Goal: Information Seeking & Learning: Check status

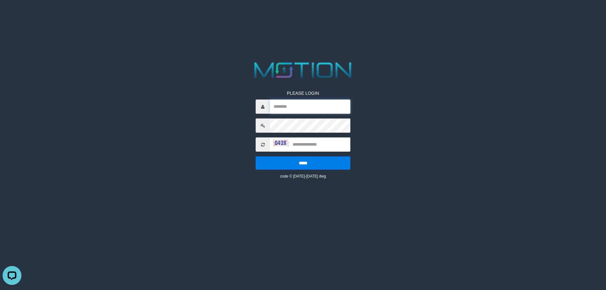
click at [344, 112] on input "text" at bounding box center [310, 106] width 80 height 14
paste input "*********"
type input "*********"
click at [309, 140] on input "text" at bounding box center [310, 144] width 80 height 14
type input "****"
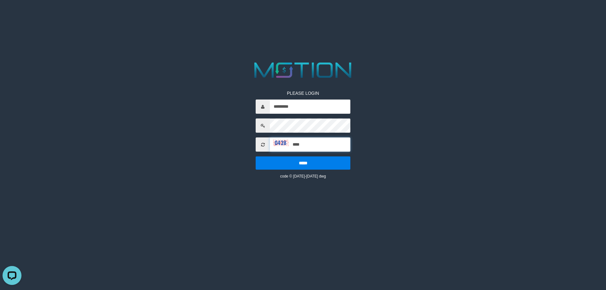
click at [256, 156] on input "*****" at bounding box center [303, 162] width 95 height 13
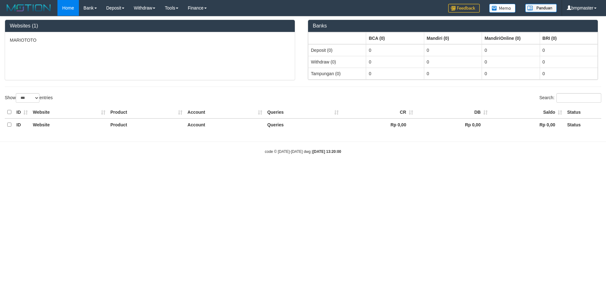
select select "***"
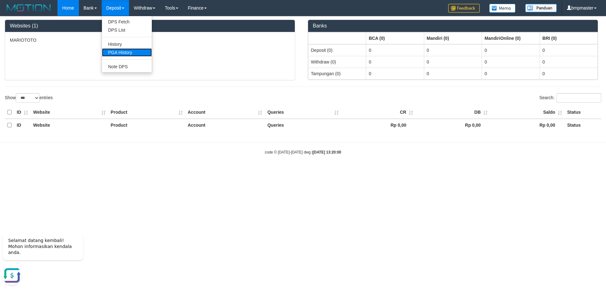
click at [112, 55] on link "PGA History" at bounding box center [127, 52] width 50 height 8
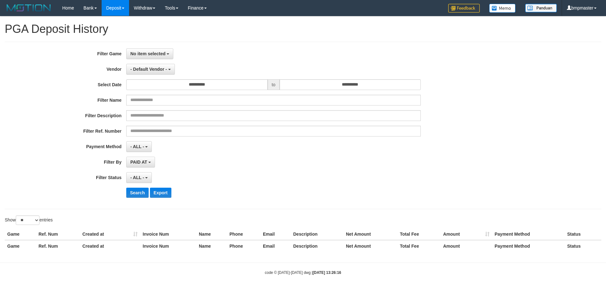
select select
select select "**"
click at [144, 51] on span "No item selected" at bounding box center [147, 53] width 35 height 5
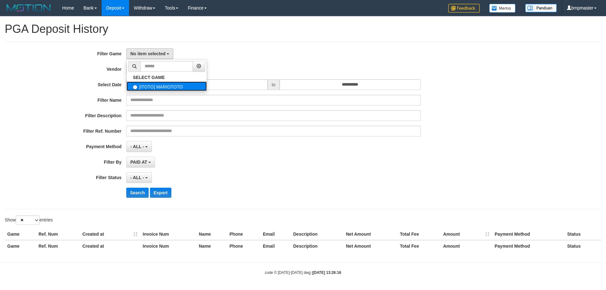
click at [149, 89] on label "[ITOTO] MARIOTOTO" at bounding box center [167, 85] width 80 height 9
select select "****"
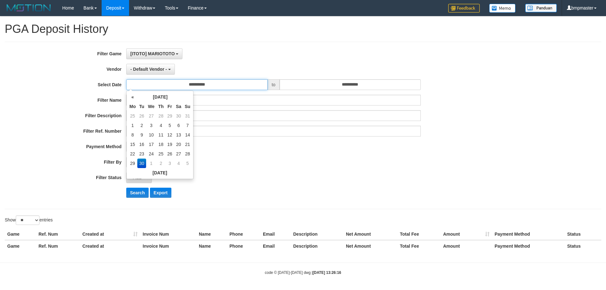
click at [151, 86] on input "**********" at bounding box center [196, 84] width 141 height 11
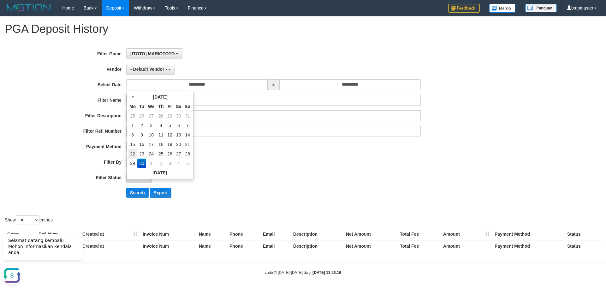
click at [132, 155] on td "22" at bounding box center [132, 153] width 9 height 9
type input "**********"
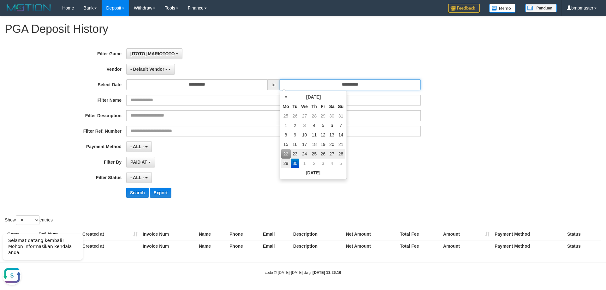
click at [312, 82] on input "**********" at bounding box center [350, 84] width 141 height 11
click at [340, 156] on td "28" at bounding box center [340, 153] width 9 height 9
type input "**********"
click at [429, 165] on div "**********" at bounding box center [252, 162] width 505 height 11
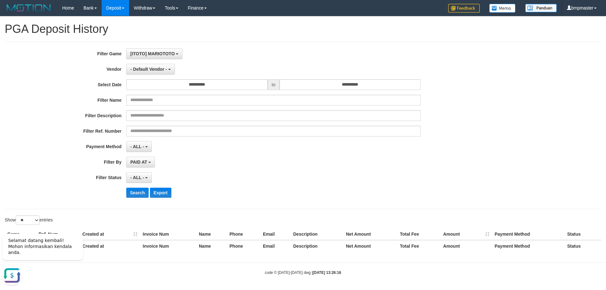
click at [75, 177] on label "Filter Status" at bounding box center [63, 176] width 126 height 9
click at [154, 71] on span "- Default Vendor -" at bounding box center [148, 69] width 37 height 5
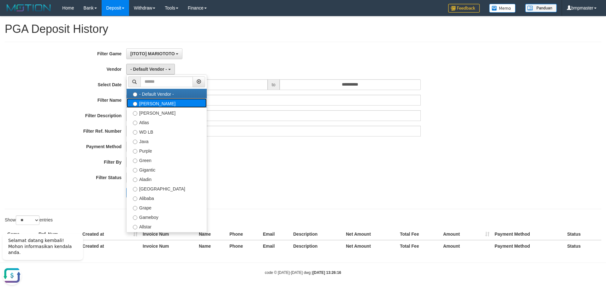
click at [154, 105] on label "Lucy" at bounding box center [167, 102] width 80 height 9
select select "**********"
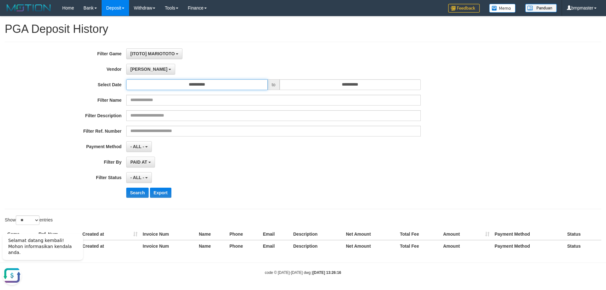
click at [210, 86] on input "**********" at bounding box center [196, 84] width 141 height 11
click at [285, 174] on div "- ALL - SELECT ALL - ALL - SELECT STATUS PENDING/UNPAID PAID CANCELED EXPIRED" at bounding box center [273, 177] width 295 height 11
click at [142, 176] on span "- ALL -" at bounding box center [137, 177] width 14 height 5
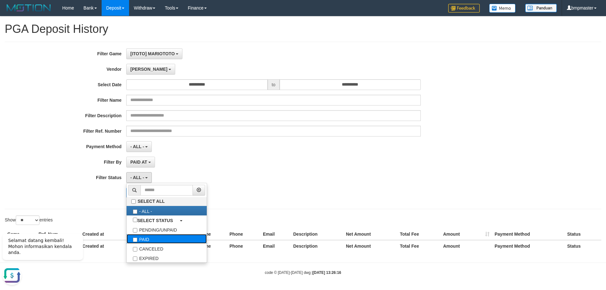
click at [142, 239] on label "PAID" at bounding box center [167, 238] width 80 height 9
select select "*"
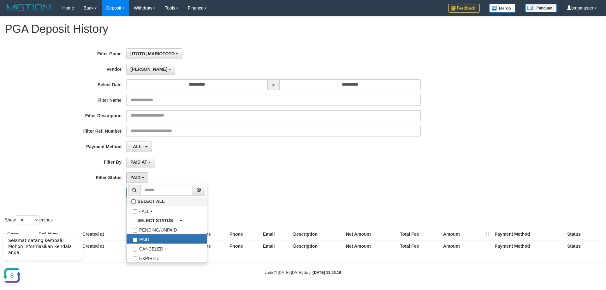
click at [114, 190] on div "Search Export" at bounding box center [252, 192] width 505 height 10
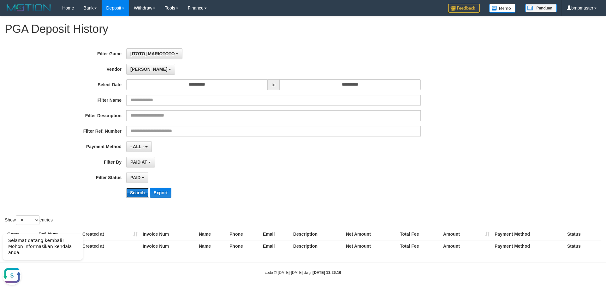
click at [134, 193] on button "Search" at bounding box center [137, 192] width 22 height 10
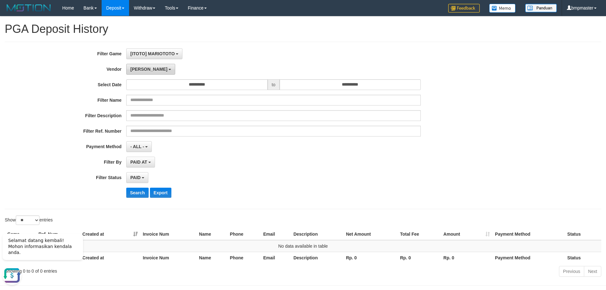
click at [140, 66] on button "Lucy" at bounding box center [150, 69] width 49 height 11
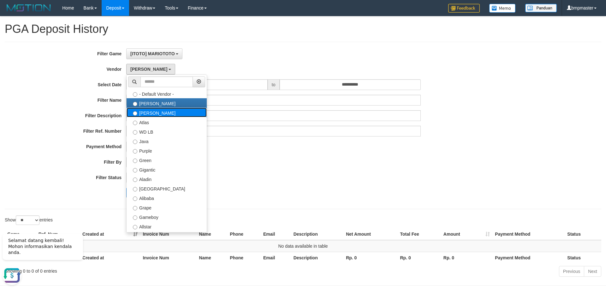
click at [150, 115] on label "Luna" at bounding box center [167, 112] width 80 height 9
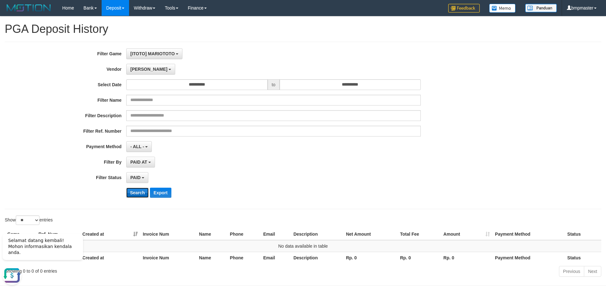
click at [132, 187] on button "Search" at bounding box center [137, 192] width 22 height 10
click at [134, 72] on button "Luna" at bounding box center [150, 69] width 49 height 11
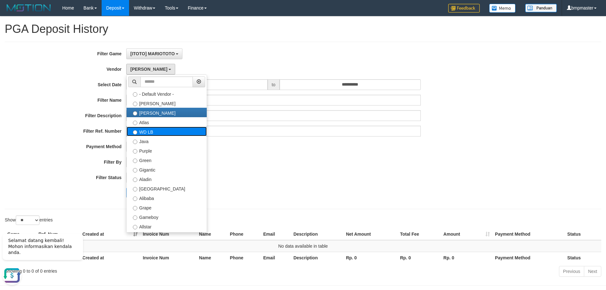
click at [148, 128] on label "WD LB" at bounding box center [167, 131] width 80 height 9
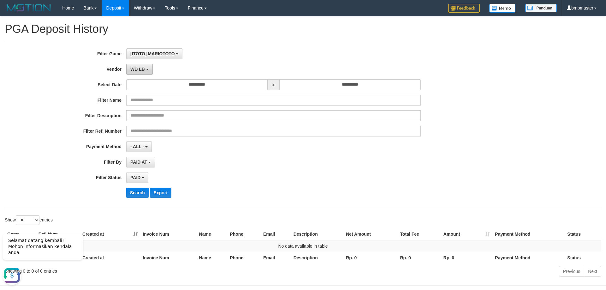
click at [137, 70] on span "WD LB" at bounding box center [137, 69] width 15 height 5
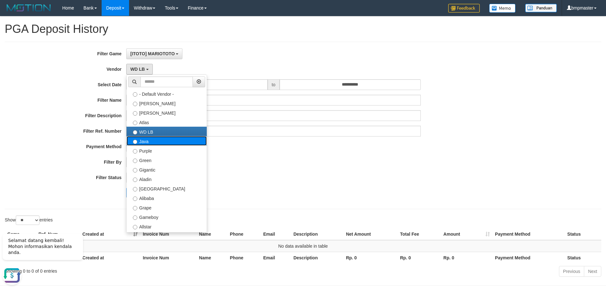
click at [144, 141] on label "Java" at bounding box center [167, 140] width 80 height 9
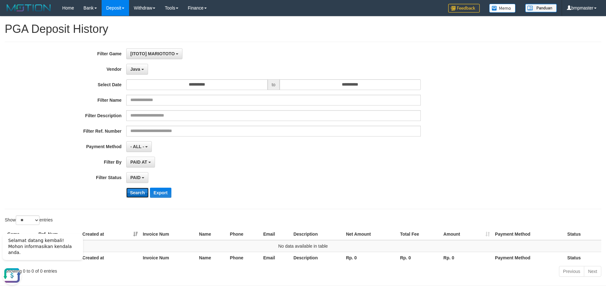
click at [138, 192] on button "Search" at bounding box center [137, 192] width 22 height 10
click at [141, 69] on button "Java" at bounding box center [137, 69] width 22 height 11
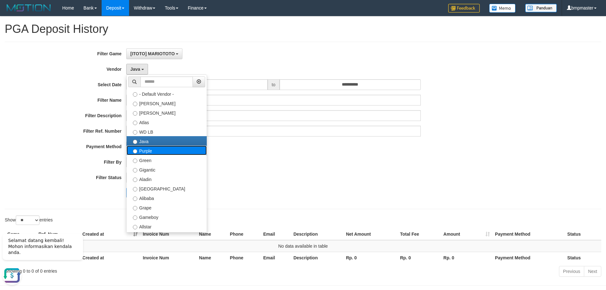
click at [144, 150] on label "Purple" at bounding box center [167, 150] width 80 height 9
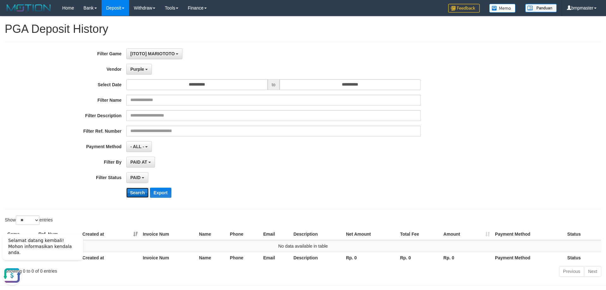
click at [141, 188] on button "Search" at bounding box center [137, 192] width 22 height 10
drag, startPoint x: 140, startPoint y: 68, endPoint x: 154, endPoint y: 129, distance: 63.2
click at [140, 68] on span "Purple" at bounding box center [137, 69] width 14 height 5
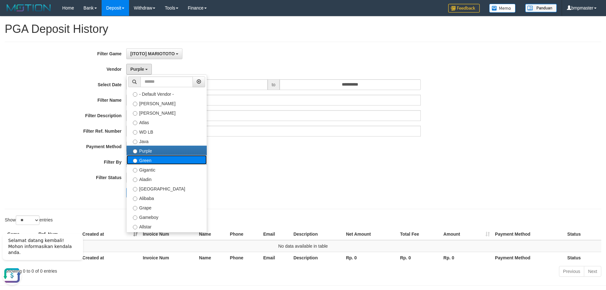
click at [146, 163] on label "Green" at bounding box center [167, 159] width 80 height 9
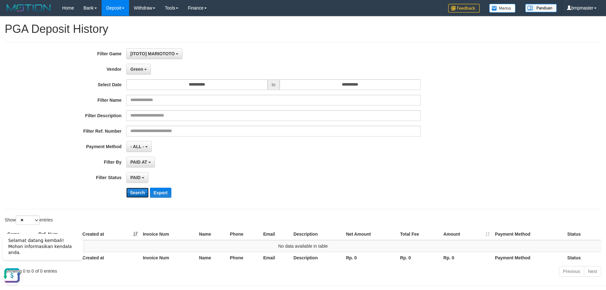
click at [138, 191] on button "Search" at bounding box center [137, 192] width 22 height 10
click at [138, 68] on span "Green" at bounding box center [136, 69] width 13 height 5
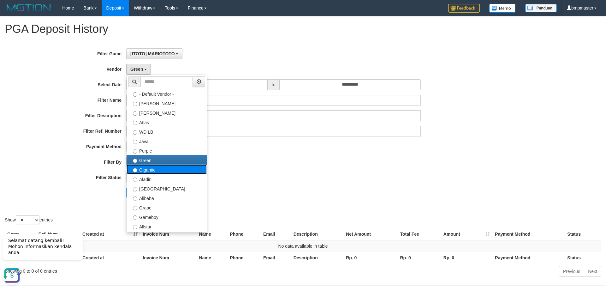
click at [142, 169] on label "Gigantic" at bounding box center [167, 168] width 80 height 9
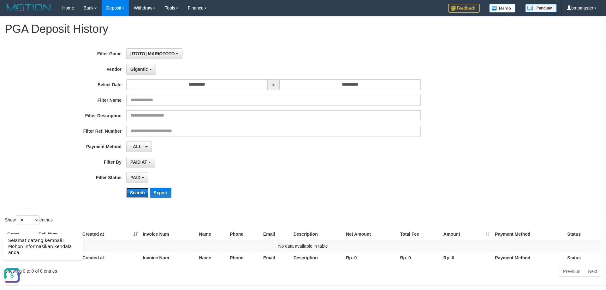
click at [139, 192] on button "Search" at bounding box center [137, 192] width 22 height 10
click at [146, 70] on span "Gigantic" at bounding box center [139, 69] width 18 height 5
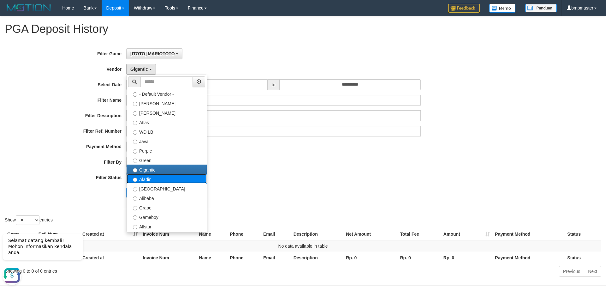
click at [145, 179] on label "Aladin" at bounding box center [167, 178] width 80 height 9
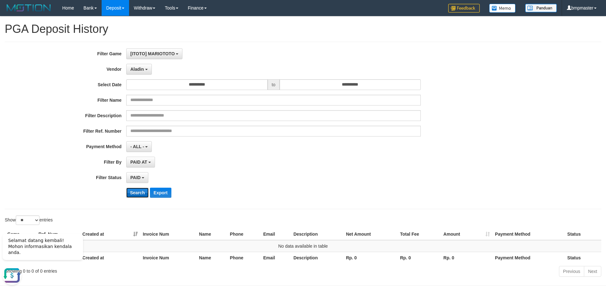
click at [132, 191] on button "Search" at bounding box center [137, 192] width 22 height 10
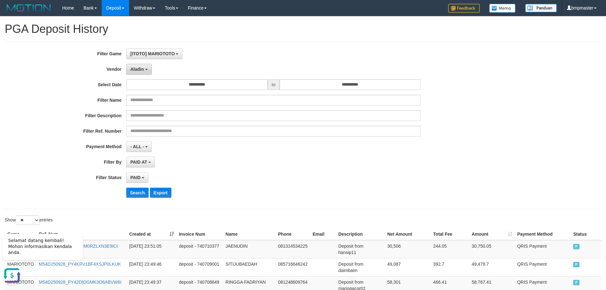
click at [144, 68] on button "Aladin" at bounding box center [139, 69] width 26 height 11
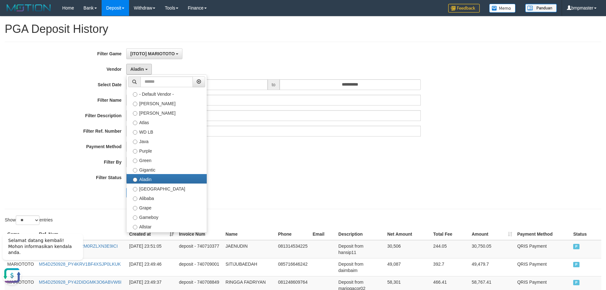
click at [329, 201] on div "**********" at bounding box center [252, 125] width 505 height 154
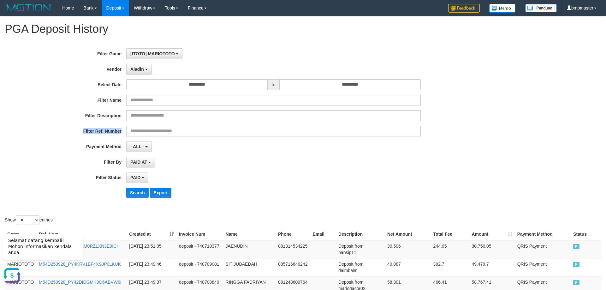
click at [10, 125] on div "**********" at bounding box center [252, 125] width 505 height 154
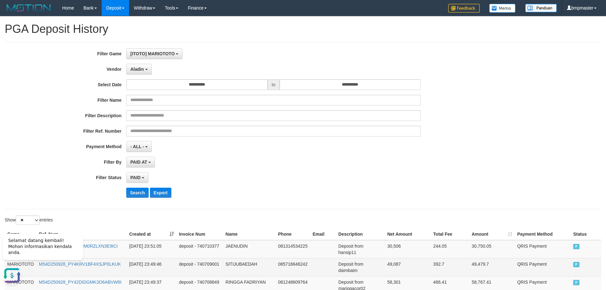
click at [361, 273] on td "Deposit from daimbaim" at bounding box center [360, 267] width 49 height 18
click at [339, 272] on td "Deposit from daimbaim" at bounding box center [360, 267] width 49 height 18
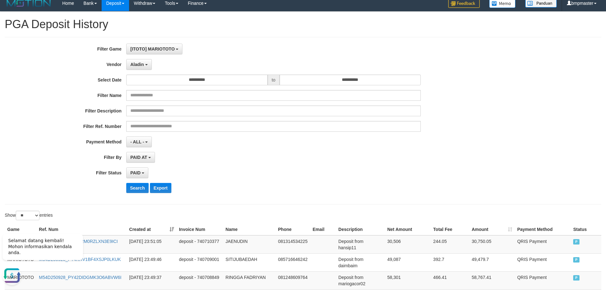
scroll to position [0, 0]
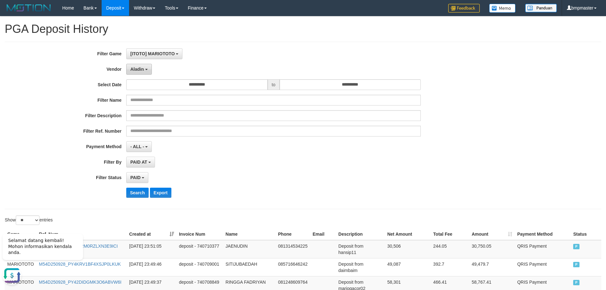
click at [138, 70] on span "Aladin" at bounding box center [137, 69] width 14 height 5
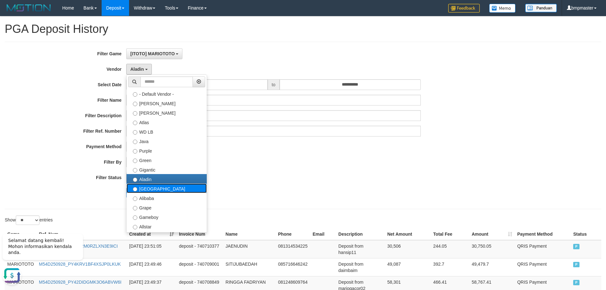
click at [165, 189] on label "Dubai" at bounding box center [167, 187] width 80 height 9
select select "**********"
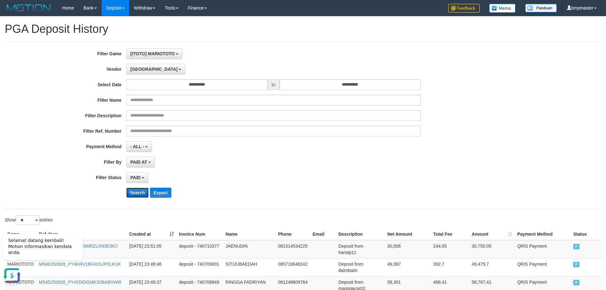
click at [133, 196] on button "Search" at bounding box center [137, 192] width 22 height 10
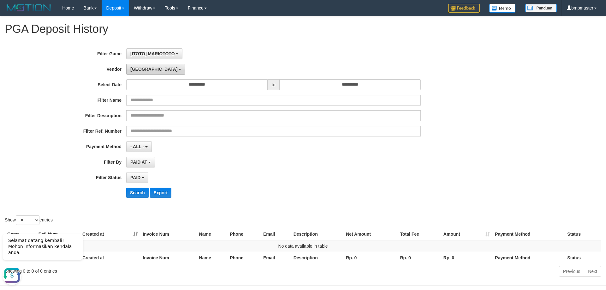
click at [146, 71] on button "Dubai" at bounding box center [155, 69] width 59 height 11
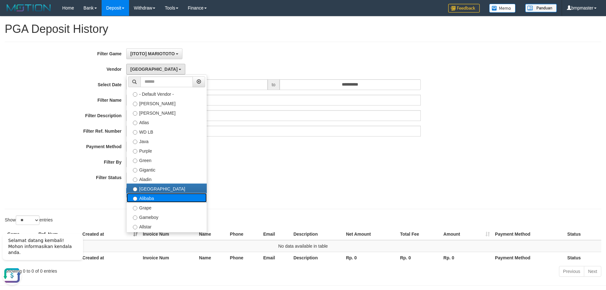
click at [148, 200] on label "Alibaba" at bounding box center [167, 197] width 80 height 9
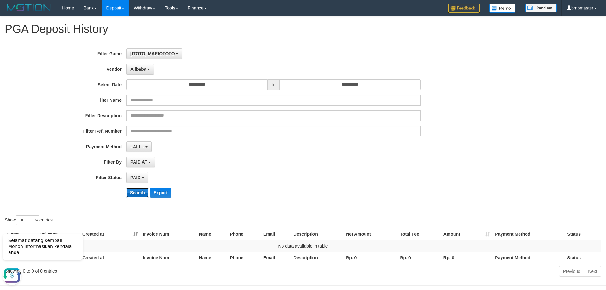
click at [143, 193] on button "Search" at bounding box center [137, 192] width 22 height 10
click at [145, 68] on span "Alibaba" at bounding box center [138, 69] width 16 height 5
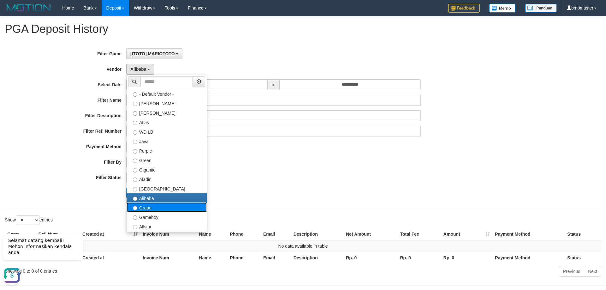
click at [146, 209] on label "Grape" at bounding box center [167, 206] width 80 height 9
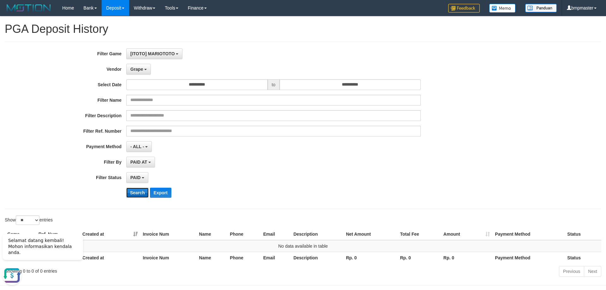
click at [138, 193] on button "Search" at bounding box center [137, 192] width 22 height 10
click at [147, 68] on button "Grape" at bounding box center [138, 69] width 25 height 11
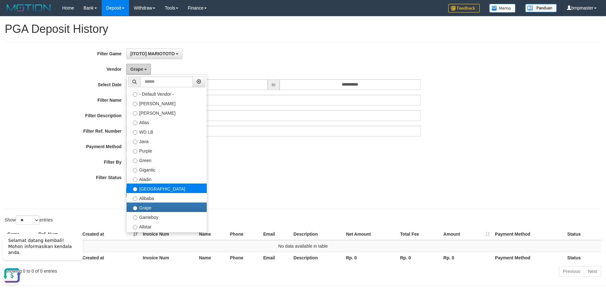
scroll to position [61, 0]
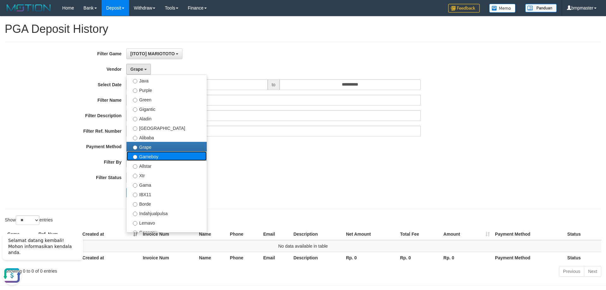
click at [157, 157] on label "Gameboy" at bounding box center [167, 155] width 80 height 9
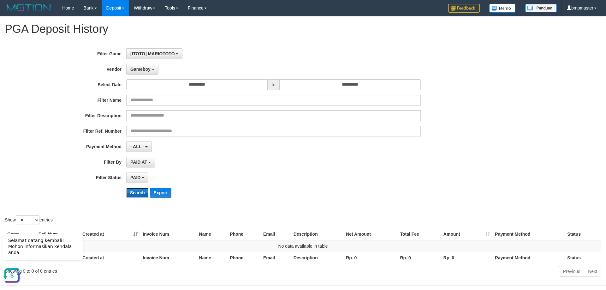
click at [139, 187] on button "Search" at bounding box center [137, 192] width 22 height 10
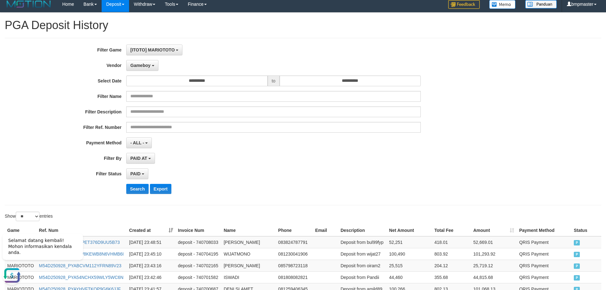
scroll to position [0, 0]
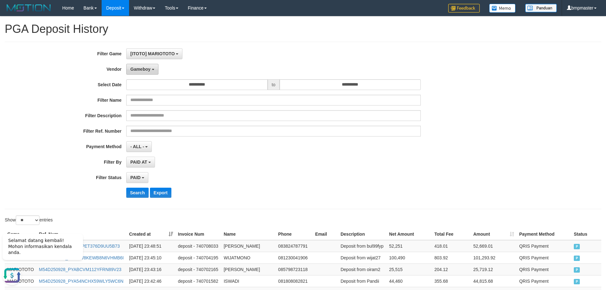
click at [141, 72] on button "Gameboy" at bounding box center [142, 69] width 32 height 11
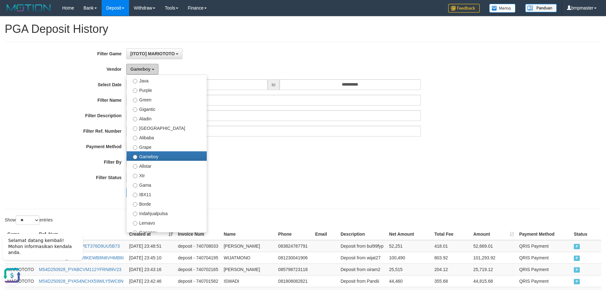
scroll to position [61, 0]
click at [152, 170] on label "Allstar" at bounding box center [167, 165] width 80 height 9
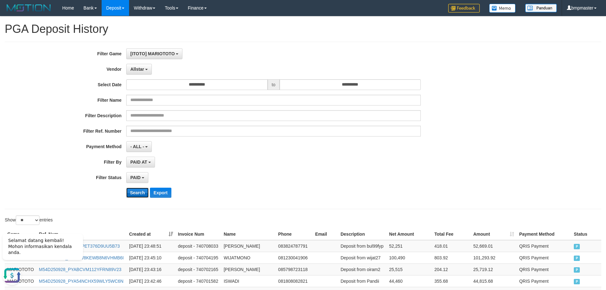
click at [133, 193] on button "Search" at bounding box center [137, 192] width 22 height 10
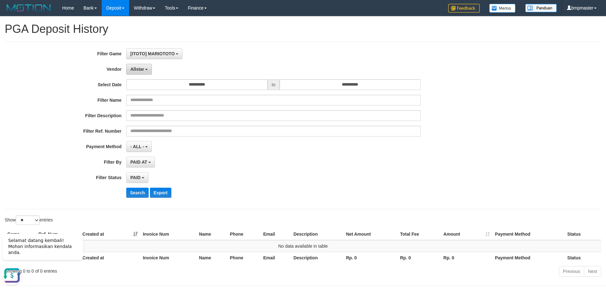
click at [139, 71] on span "Allstar" at bounding box center [137, 69] width 14 height 5
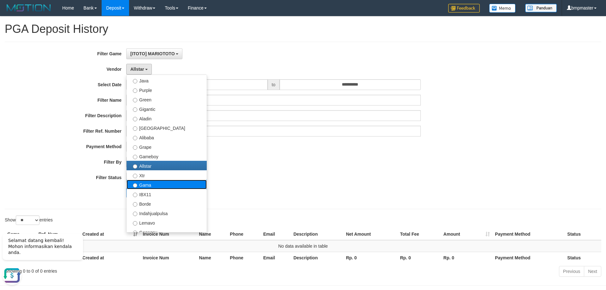
click at [146, 181] on label "Gama" at bounding box center [167, 184] width 80 height 9
select select "**********"
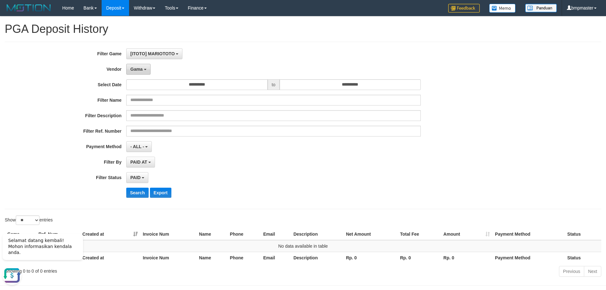
click at [135, 70] on span "Gama" at bounding box center [136, 69] width 12 height 5
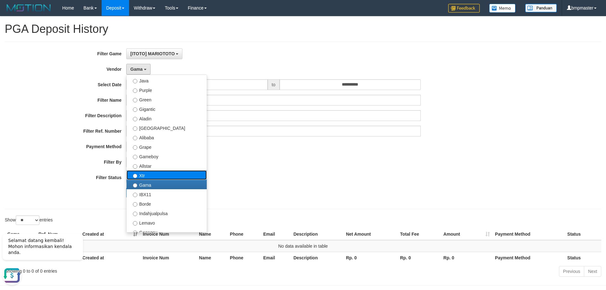
click at [140, 173] on label "Xtr" at bounding box center [167, 174] width 80 height 9
select select "**********"
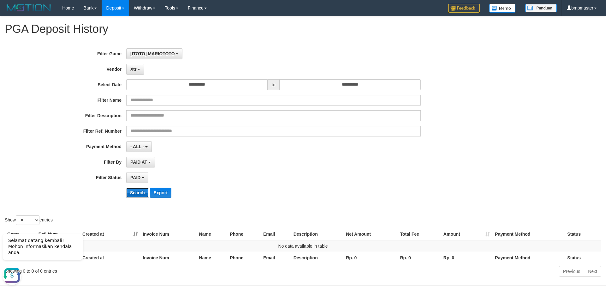
click at [136, 195] on button "Search" at bounding box center [137, 192] width 22 height 10
click at [137, 67] on button "Xtr" at bounding box center [135, 69] width 18 height 11
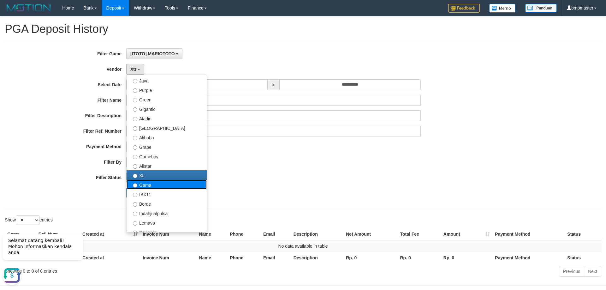
click at [140, 187] on label "Gama" at bounding box center [167, 184] width 80 height 9
select select "**********"
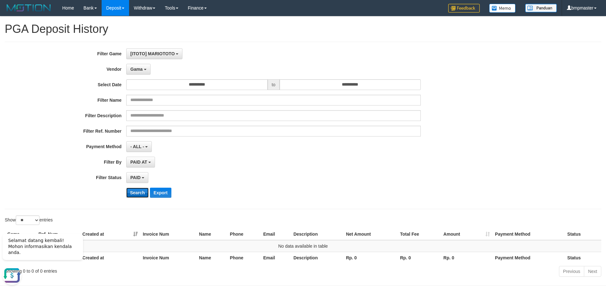
click at [134, 192] on button "Search" at bounding box center [137, 192] width 22 height 10
click at [141, 71] on span "Gama" at bounding box center [136, 69] width 12 height 5
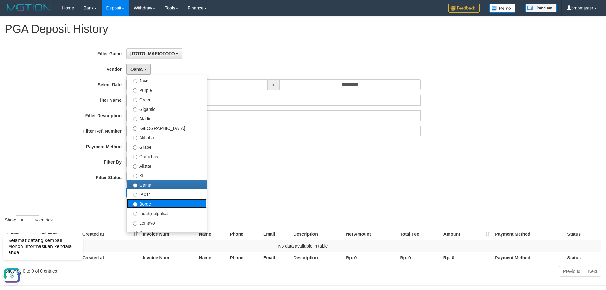
click at [138, 199] on label "Borde" at bounding box center [167, 203] width 80 height 9
select select "**********"
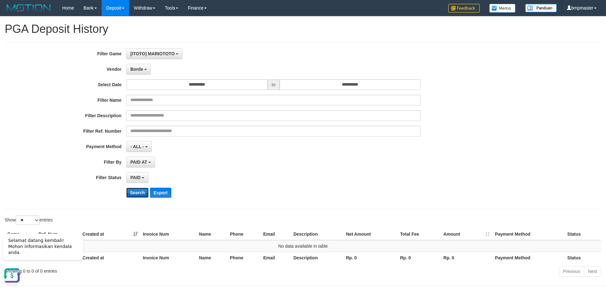
click at [135, 192] on button "Search" at bounding box center [137, 192] width 22 height 10
click at [143, 71] on button "Borde" at bounding box center [138, 69] width 25 height 11
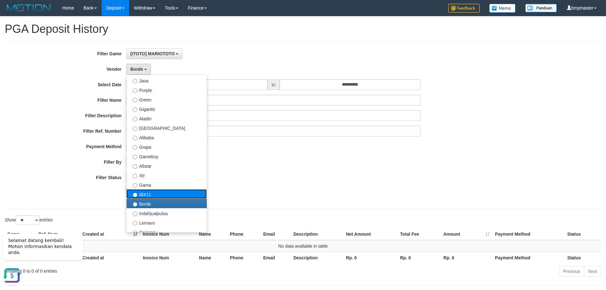
click at [139, 192] on label "IBX11" at bounding box center [167, 193] width 80 height 9
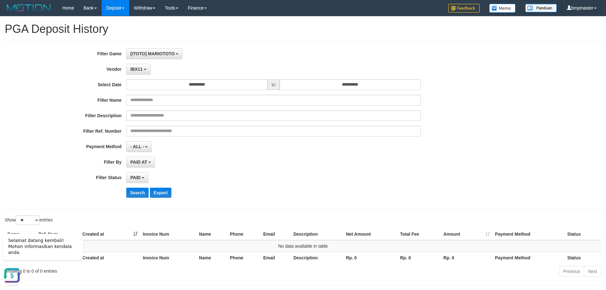
click at [134, 201] on div "**********" at bounding box center [252, 125] width 505 height 154
drag, startPoint x: 134, startPoint y: 196, endPoint x: 136, endPoint y: 186, distance: 9.9
click at [134, 196] on button "Search" at bounding box center [137, 192] width 22 height 10
click at [139, 71] on span "IBX11" at bounding box center [136, 69] width 12 height 5
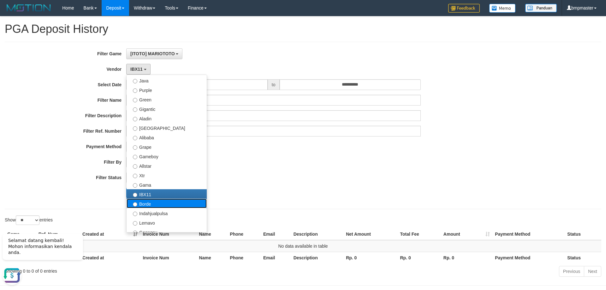
click at [146, 203] on label "Borde" at bounding box center [167, 203] width 80 height 9
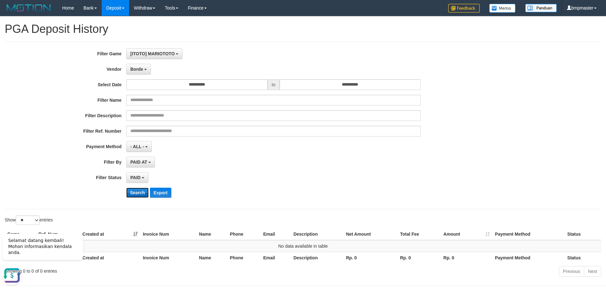
click at [136, 194] on button "Search" at bounding box center [137, 192] width 22 height 10
click at [144, 68] on button "Borde" at bounding box center [138, 69] width 25 height 11
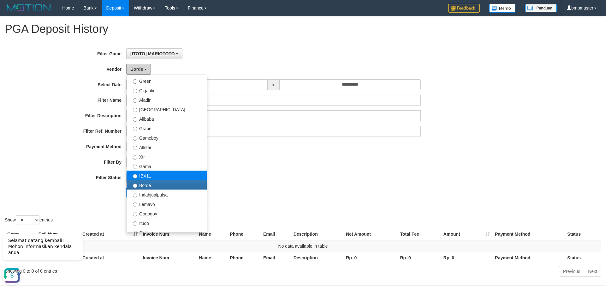
scroll to position [91, 0]
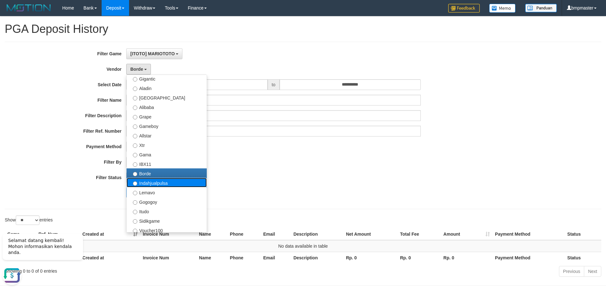
click at [154, 180] on label "Indahjualpulsa" at bounding box center [167, 182] width 80 height 9
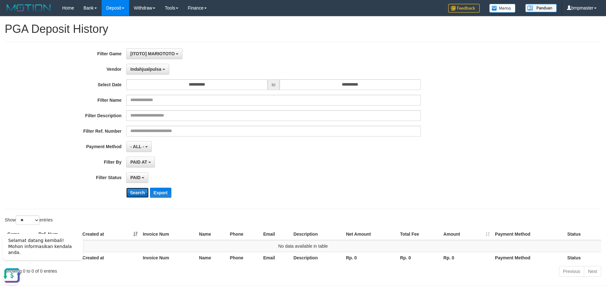
click at [133, 192] on button "Search" at bounding box center [137, 192] width 22 height 10
click at [160, 61] on div "**********" at bounding box center [252, 125] width 505 height 154
click at [158, 69] on span "Indahjualpulsa" at bounding box center [145, 69] width 31 height 5
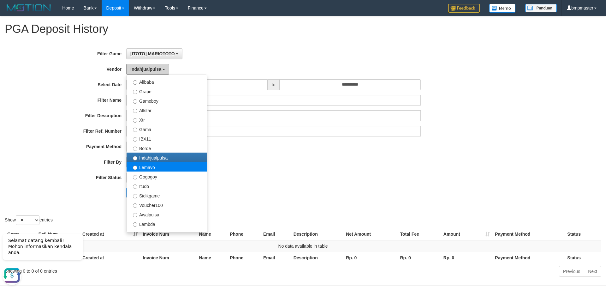
scroll to position [152, 0]
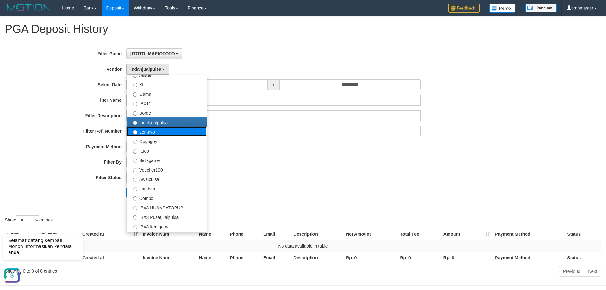
click at [148, 133] on label "Lemavo" at bounding box center [167, 131] width 80 height 9
select select "**********"
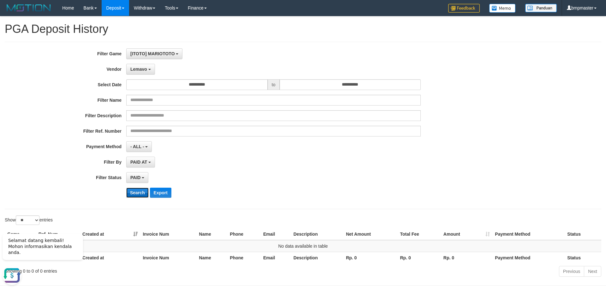
click at [135, 192] on button "Search" at bounding box center [137, 192] width 22 height 10
click at [143, 70] on span "Lemavo" at bounding box center [138, 69] width 17 height 5
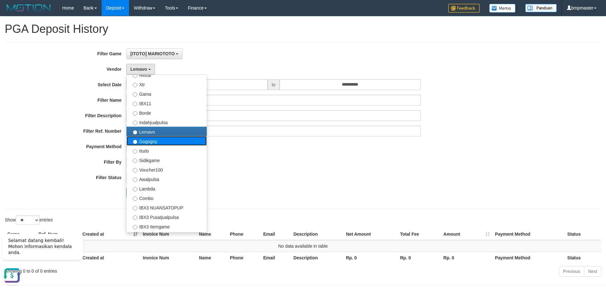
click at [145, 140] on label "Gogogoy" at bounding box center [167, 140] width 80 height 9
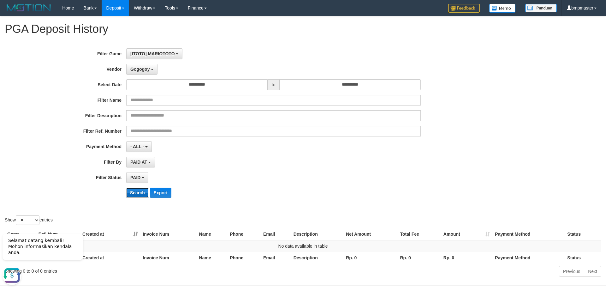
click at [139, 195] on button "Search" at bounding box center [137, 192] width 22 height 10
click at [150, 75] on div "**********" at bounding box center [252, 125] width 505 height 154
click at [151, 72] on button "Gogogoy" at bounding box center [141, 69] width 31 height 11
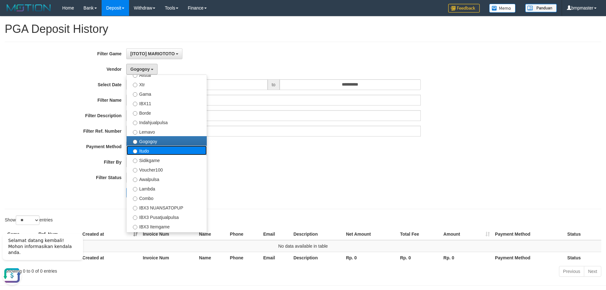
click at [146, 150] on label "Itudo" at bounding box center [167, 150] width 80 height 9
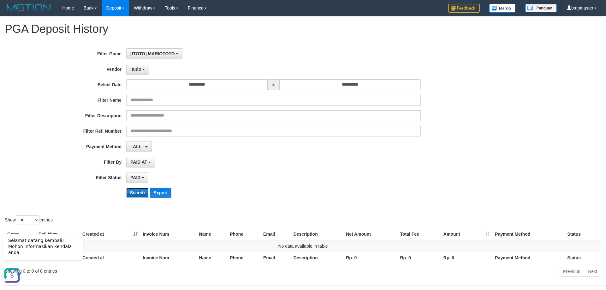
click at [135, 193] on button "Search" at bounding box center [137, 192] width 22 height 10
drag, startPoint x: 146, startPoint y: 66, endPoint x: 147, endPoint y: 73, distance: 7.3
click at [146, 66] on button "Itudo" at bounding box center [137, 69] width 23 height 11
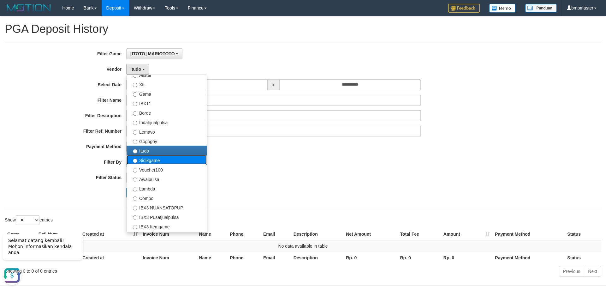
click at [149, 160] on label "Sidikgame" at bounding box center [167, 159] width 80 height 9
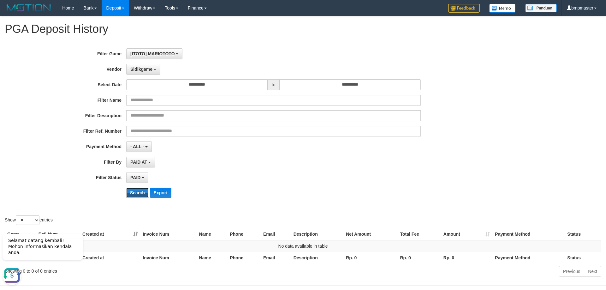
drag, startPoint x: 135, startPoint y: 193, endPoint x: 138, endPoint y: 186, distance: 7.6
click at [136, 193] on button "Search" at bounding box center [137, 192] width 22 height 10
click at [150, 68] on span "Sidikgame" at bounding box center [141, 69] width 22 height 5
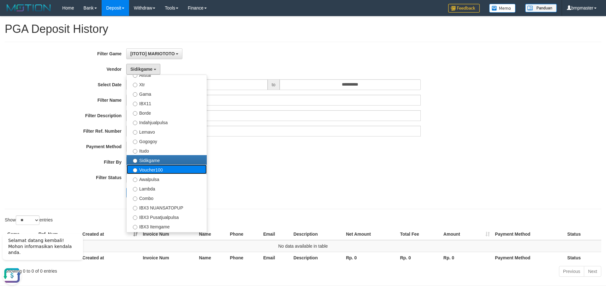
click at [152, 172] on label "Voucher100" at bounding box center [167, 168] width 80 height 9
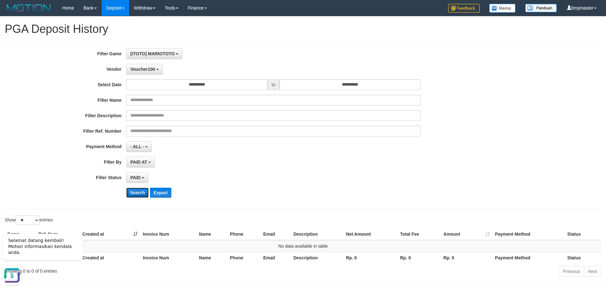
click at [139, 191] on button "Search" at bounding box center [137, 192] width 22 height 10
click at [156, 68] on button "Voucher100" at bounding box center [144, 69] width 37 height 11
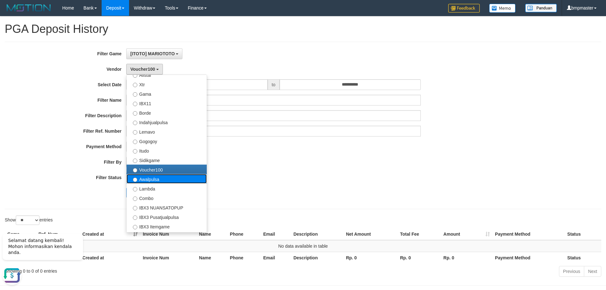
click at [156, 179] on label "Awalpulsa" at bounding box center [167, 178] width 80 height 9
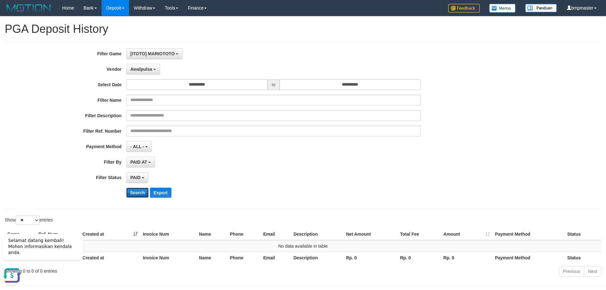
click at [134, 197] on button "Search" at bounding box center [137, 192] width 22 height 10
click at [139, 192] on button "Search" at bounding box center [137, 192] width 22 height 10
click at [149, 67] on span "Awalpulsa" at bounding box center [141, 69] width 22 height 5
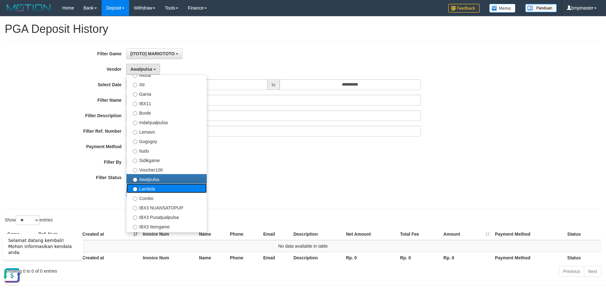
click at [162, 191] on label "Lambda" at bounding box center [167, 187] width 80 height 9
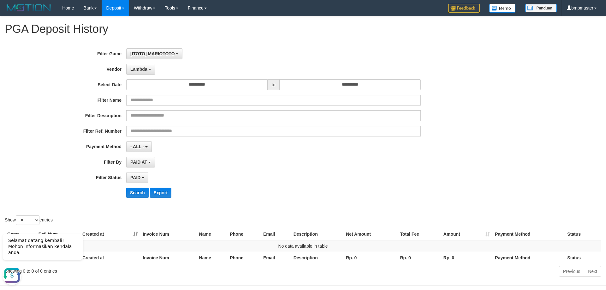
select select "**********"
click at [138, 193] on button "Search" at bounding box center [137, 192] width 22 height 10
click at [147, 66] on button "Lambda" at bounding box center [140, 69] width 29 height 11
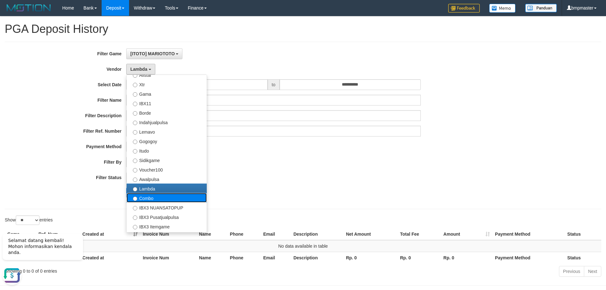
click at [147, 198] on label "Combo" at bounding box center [167, 197] width 80 height 9
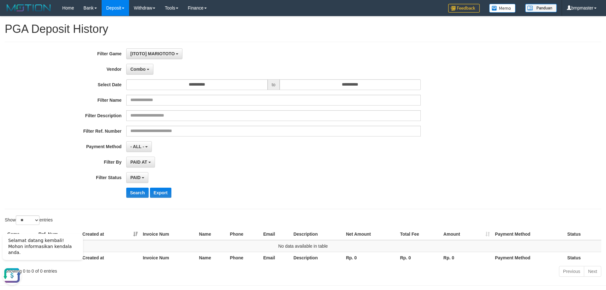
select select "**********"
click at [133, 190] on button "Search" at bounding box center [137, 192] width 22 height 10
click at [152, 68] on button "Combo" at bounding box center [139, 69] width 27 height 11
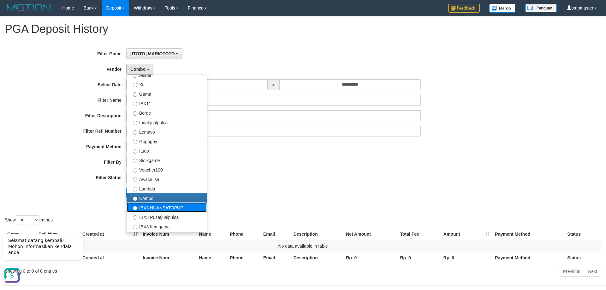
click at [176, 209] on label "IBX3 NUANSATOPUP" at bounding box center [167, 206] width 80 height 9
select select "**********"
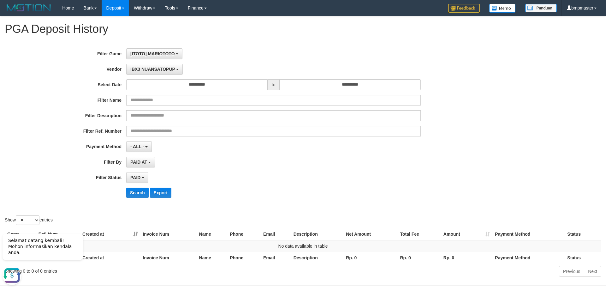
click at [137, 184] on div "**********" at bounding box center [252, 125] width 505 height 154
click at [134, 195] on button "Search" at bounding box center [137, 192] width 22 height 10
click at [160, 74] on button "IBX3 NUANSATOPUP" at bounding box center [154, 69] width 57 height 11
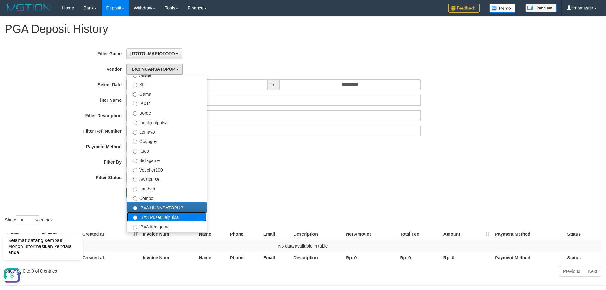
click at [174, 216] on label "IBX3 Pusatjualpulsa" at bounding box center [167, 216] width 80 height 9
select select "**********"
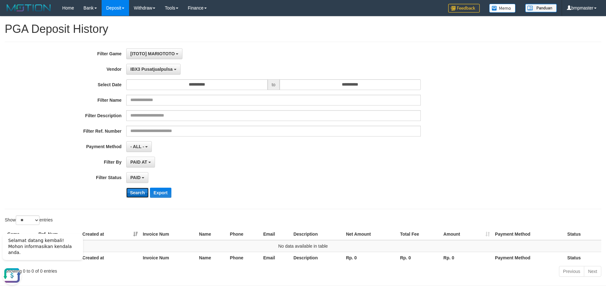
click at [135, 190] on button "Search" at bounding box center [137, 192] width 22 height 10
drag, startPoint x: 160, startPoint y: 71, endPoint x: 170, endPoint y: 106, distance: 37.2
click at [160, 70] on span "IBX3 Pusatjualpulsa" at bounding box center [151, 69] width 42 height 5
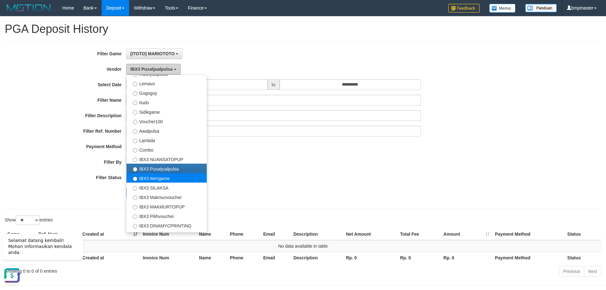
scroll to position [212, 0]
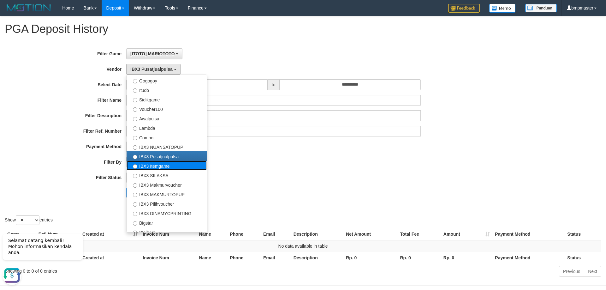
click at [179, 162] on label "IBX3 Itemgame" at bounding box center [167, 165] width 80 height 9
select select "**********"
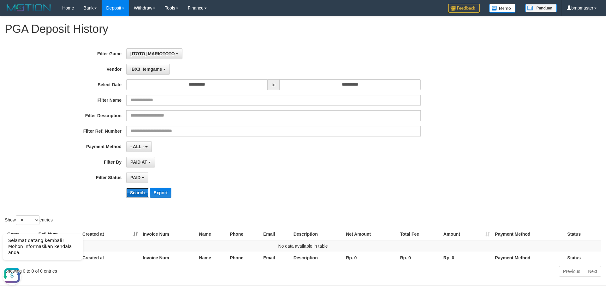
click at [142, 197] on button "Search" at bounding box center [137, 192] width 22 height 10
click at [161, 70] on span "IBX3 Itemgame" at bounding box center [146, 69] width 32 height 5
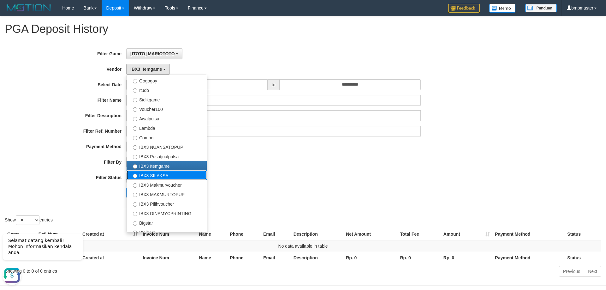
click at [158, 175] on label "IBX3 SILAKSA" at bounding box center [167, 174] width 80 height 9
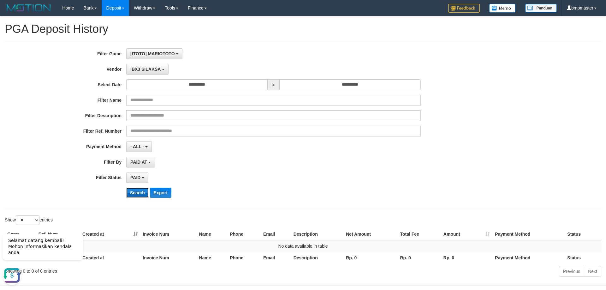
click at [139, 191] on button "Search" at bounding box center [137, 192] width 22 height 10
click at [155, 67] on span "IBX3 SILAKSA" at bounding box center [145, 69] width 30 height 5
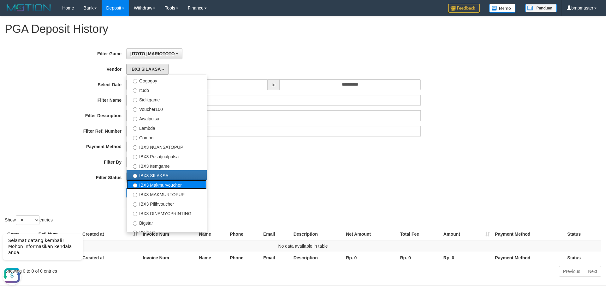
click at [158, 184] on label "IBX3 Makmurvoucher" at bounding box center [167, 184] width 80 height 9
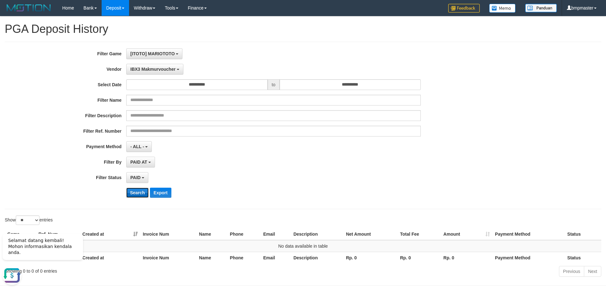
click at [140, 195] on button "Search" at bounding box center [137, 192] width 22 height 10
click at [167, 58] on button "[ITOTO] MARIOTOTO" at bounding box center [154, 53] width 56 height 11
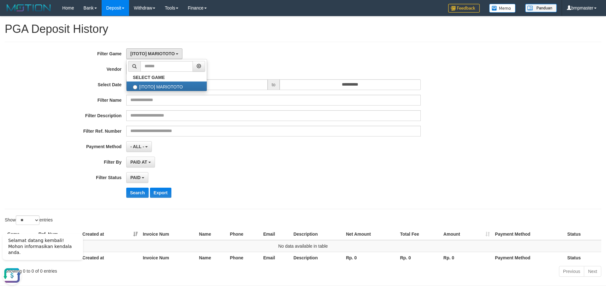
click at [167, 60] on ul "SELECT GAME [ITOTO] MARIOTOTO" at bounding box center [166, 75] width 81 height 32
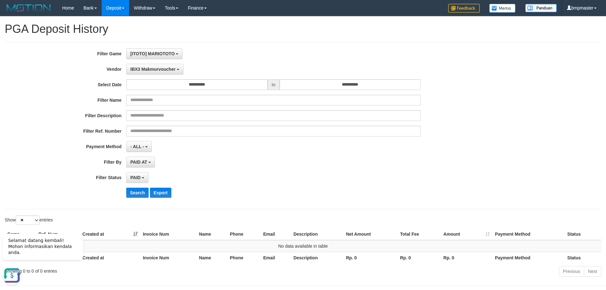
click at [170, 62] on div "**********" at bounding box center [252, 125] width 505 height 154
click at [169, 65] on button "IBX3 Makmurvoucher" at bounding box center [154, 69] width 57 height 11
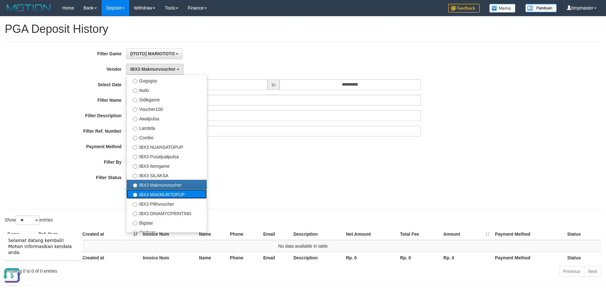
click at [174, 198] on label "IBX3 MAKMURTOPUP" at bounding box center [167, 193] width 80 height 9
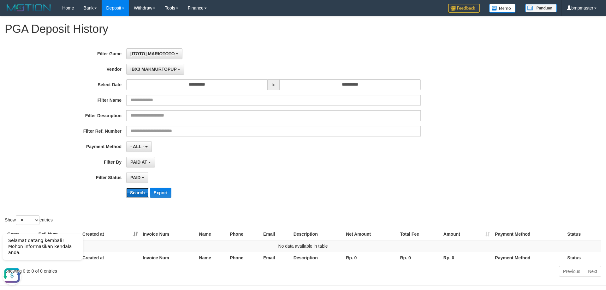
click at [141, 190] on button "Search" at bounding box center [137, 192] width 22 height 10
click at [152, 73] on button "IBX3 MAKMURTOPUP" at bounding box center [155, 69] width 58 height 11
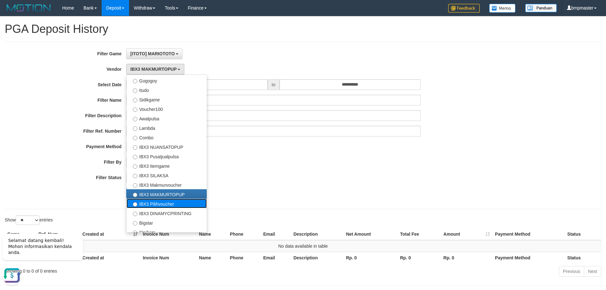
click at [140, 202] on label "IBX3 Pilihvoucher" at bounding box center [167, 203] width 80 height 9
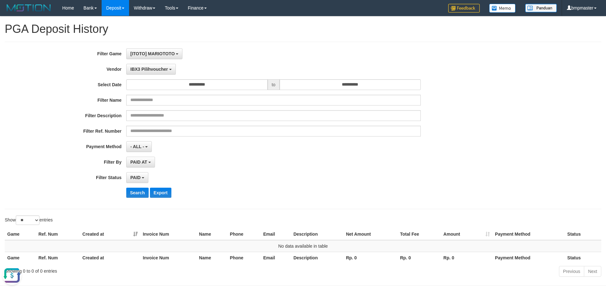
drag, startPoint x: 99, startPoint y: 134, endPoint x: 107, endPoint y: 129, distance: 9.1
click at [99, 134] on div "Filter Ref. Number" at bounding box center [252, 131] width 505 height 11
click at [137, 196] on button "Search" at bounding box center [137, 192] width 22 height 10
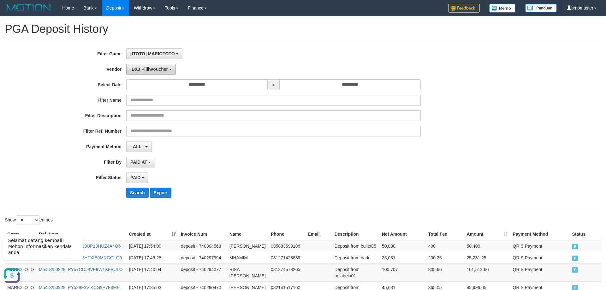
click at [163, 69] on span "IBX3 Pilihvoucher" at bounding box center [149, 69] width 38 height 5
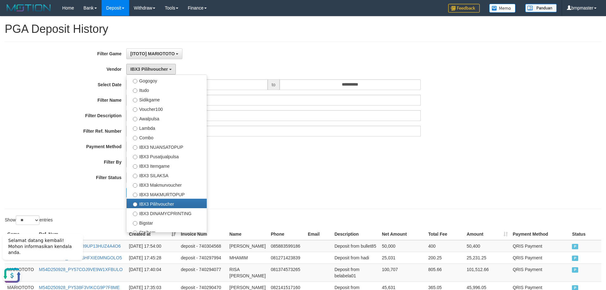
click at [279, 176] on div "PAID SELECT ALL - ALL - SELECT STATUS PENDING/UNPAID PAID CANCELED EXPIRED" at bounding box center [273, 177] width 295 height 11
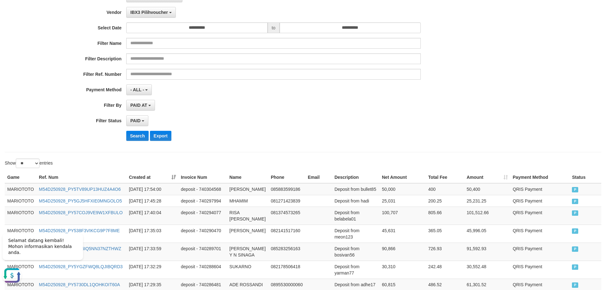
scroll to position [0, 0]
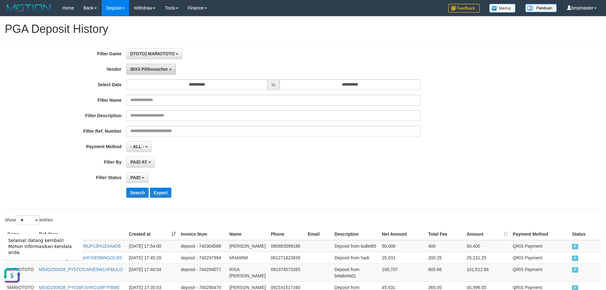
click at [151, 70] on span "IBX3 Pilihvoucher" at bounding box center [149, 69] width 38 height 5
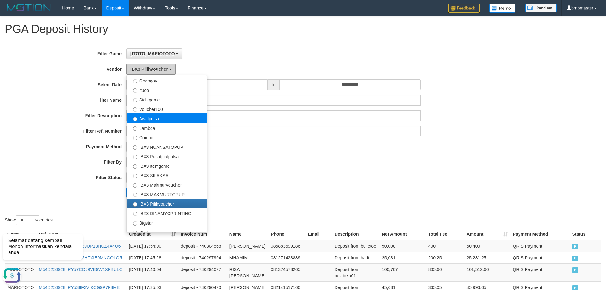
scroll to position [212, 0]
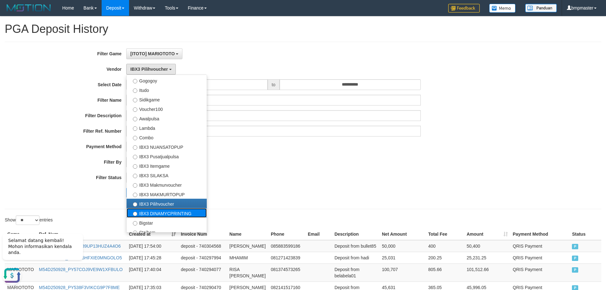
click at [167, 216] on label "IBX3 DINAMYCPRINTING" at bounding box center [167, 212] width 80 height 9
select select "**********"
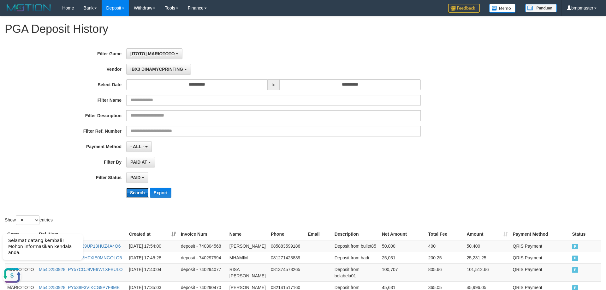
click at [139, 190] on button "Search" at bounding box center [137, 192] width 22 height 10
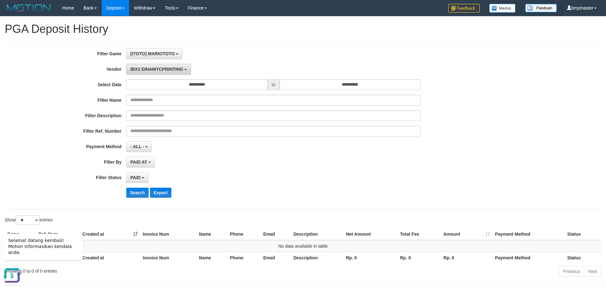
click at [166, 72] on button "IBX3 DINAMYCPRINTING" at bounding box center [158, 69] width 65 height 11
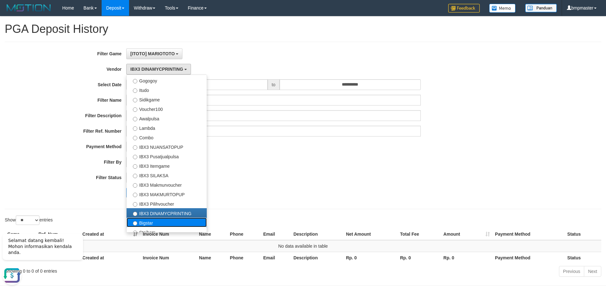
click at [164, 221] on label "Bigstar" at bounding box center [167, 221] width 80 height 9
select select "**********"
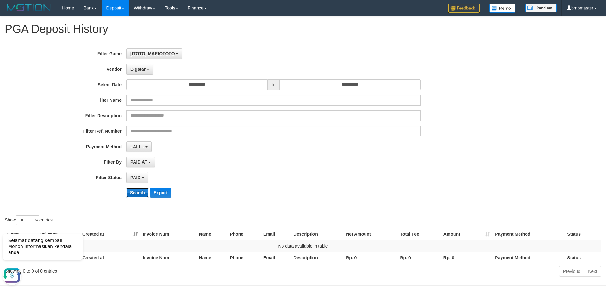
click at [145, 196] on button "Search" at bounding box center [137, 192] width 22 height 10
click at [141, 70] on span "Bigstar" at bounding box center [137, 69] width 15 height 5
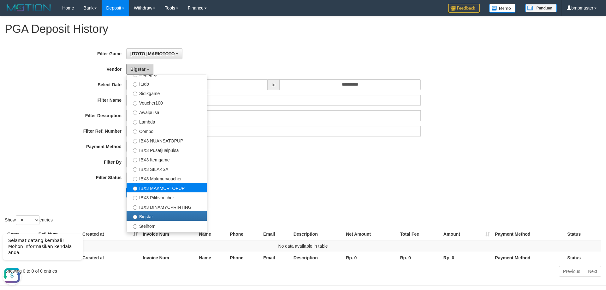
scroll to position [226, 0]
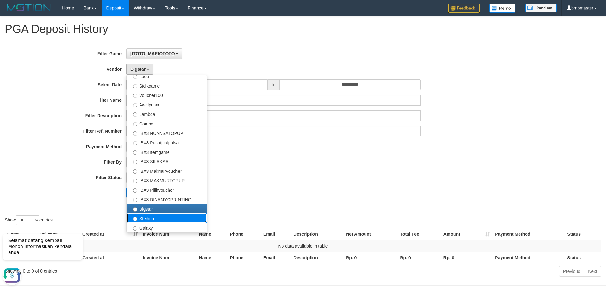
click at [159, 219] on label "Steihom" at bounding box center [167, 217] width 80 height 9
select select "**********"
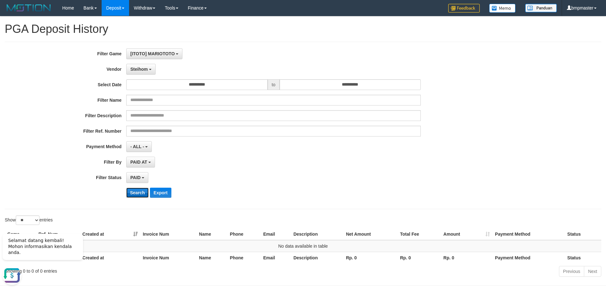
click at [137, 193] on button "Search" at bounding box center [137, 192] width 22 height 10
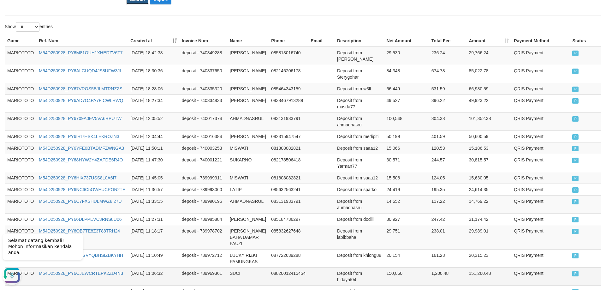
scroll to position [256, 0]
